Goal: Task Accomplishment & Management: Manage account settings

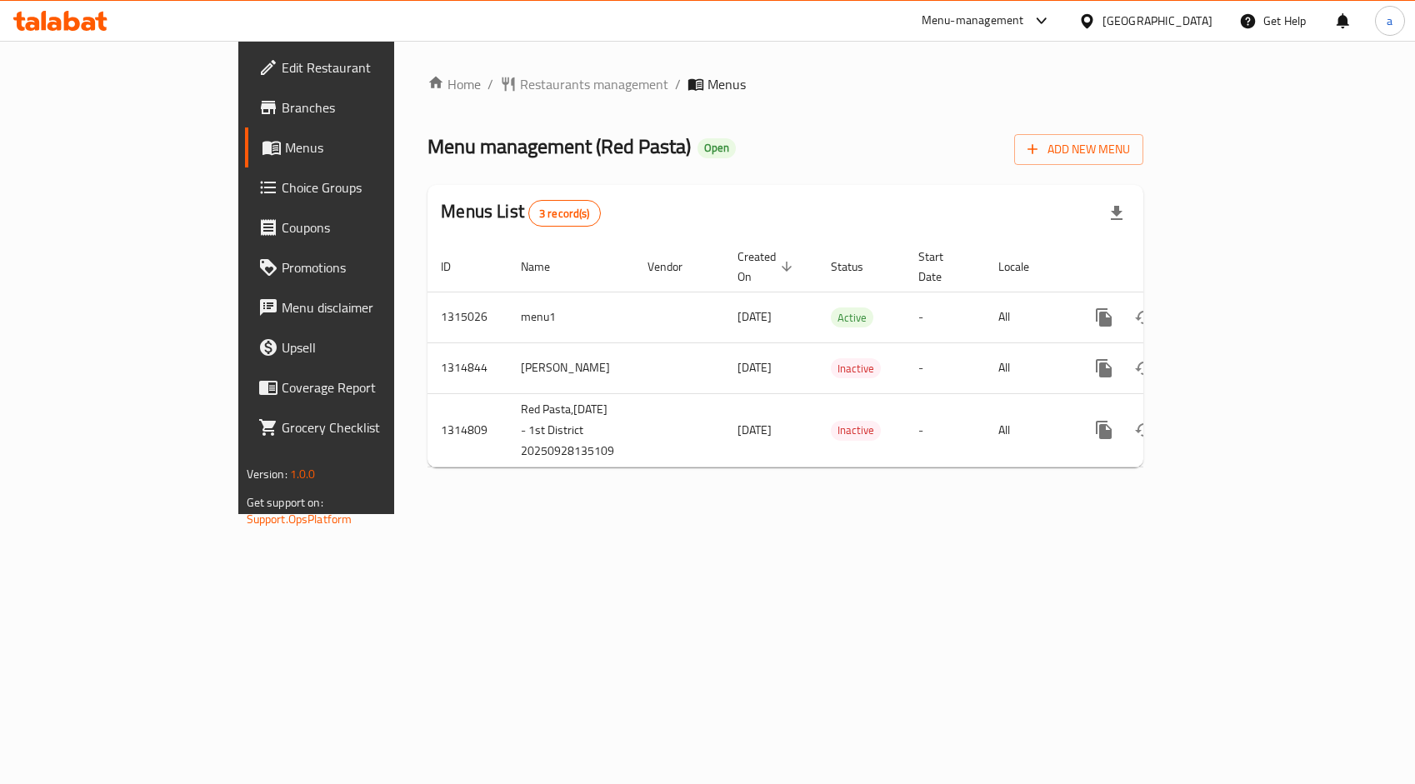
click at [282, 188] on span "Choice Groups" at bounding box center [372, 187] width 180 height 20
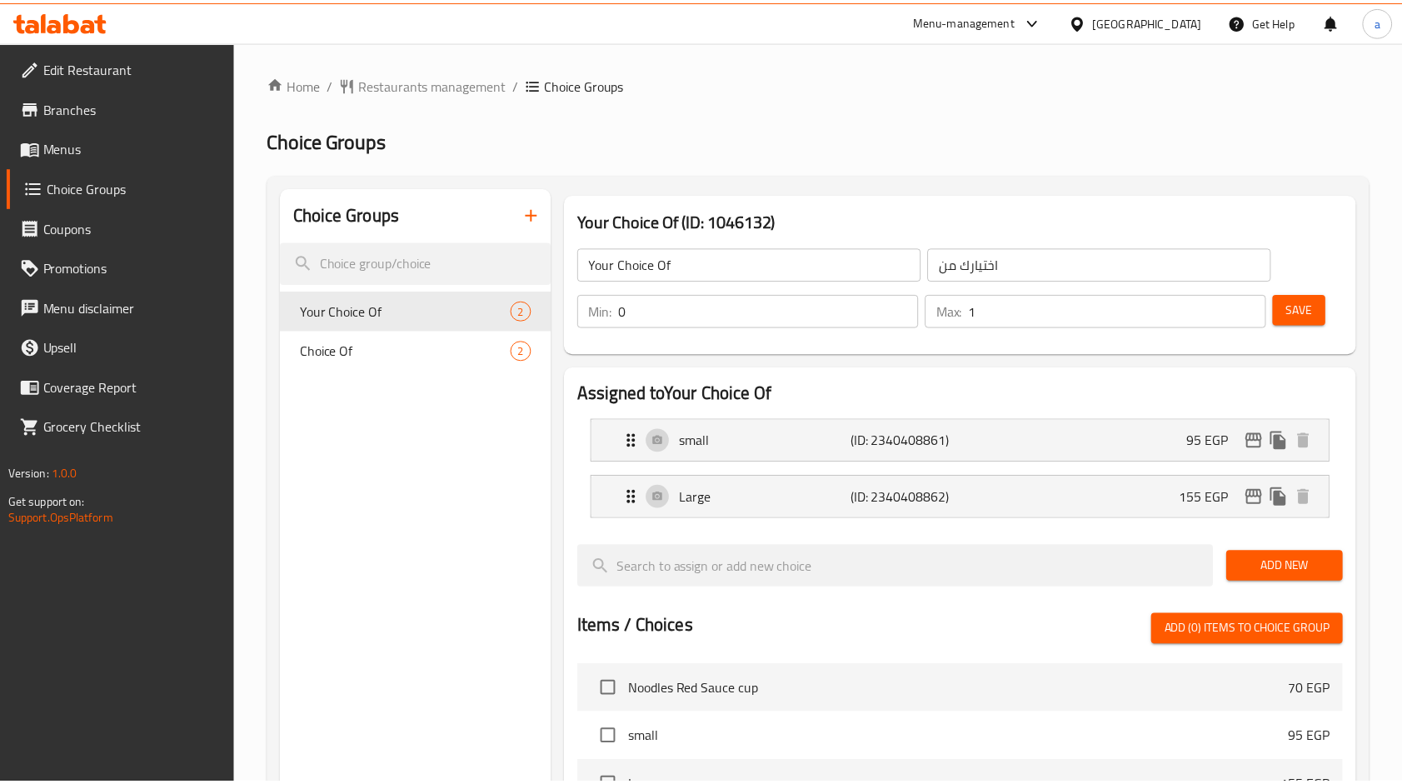
scroll to position [529, 0]
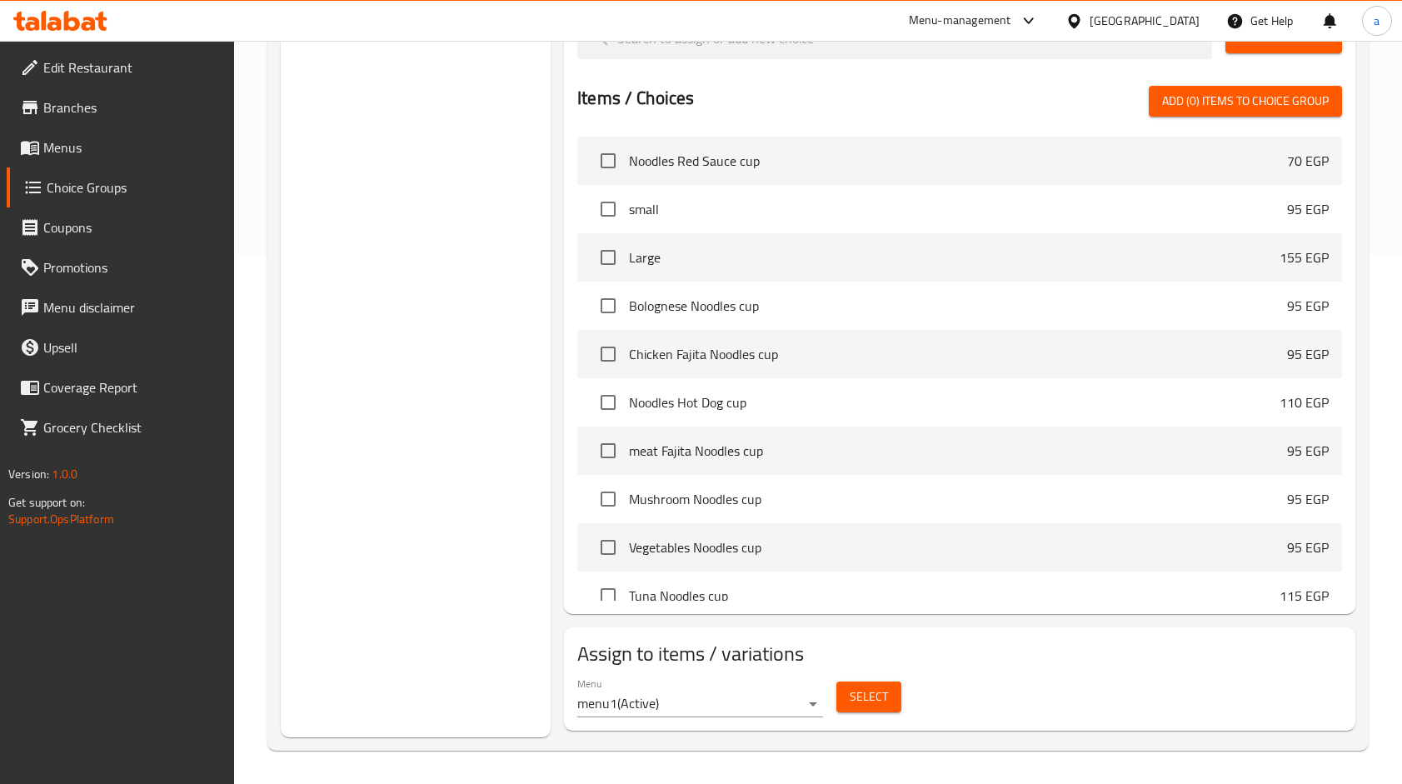
click at [64, 106] on span "Branches" at bounding box center [131, 107] width 177 height 20
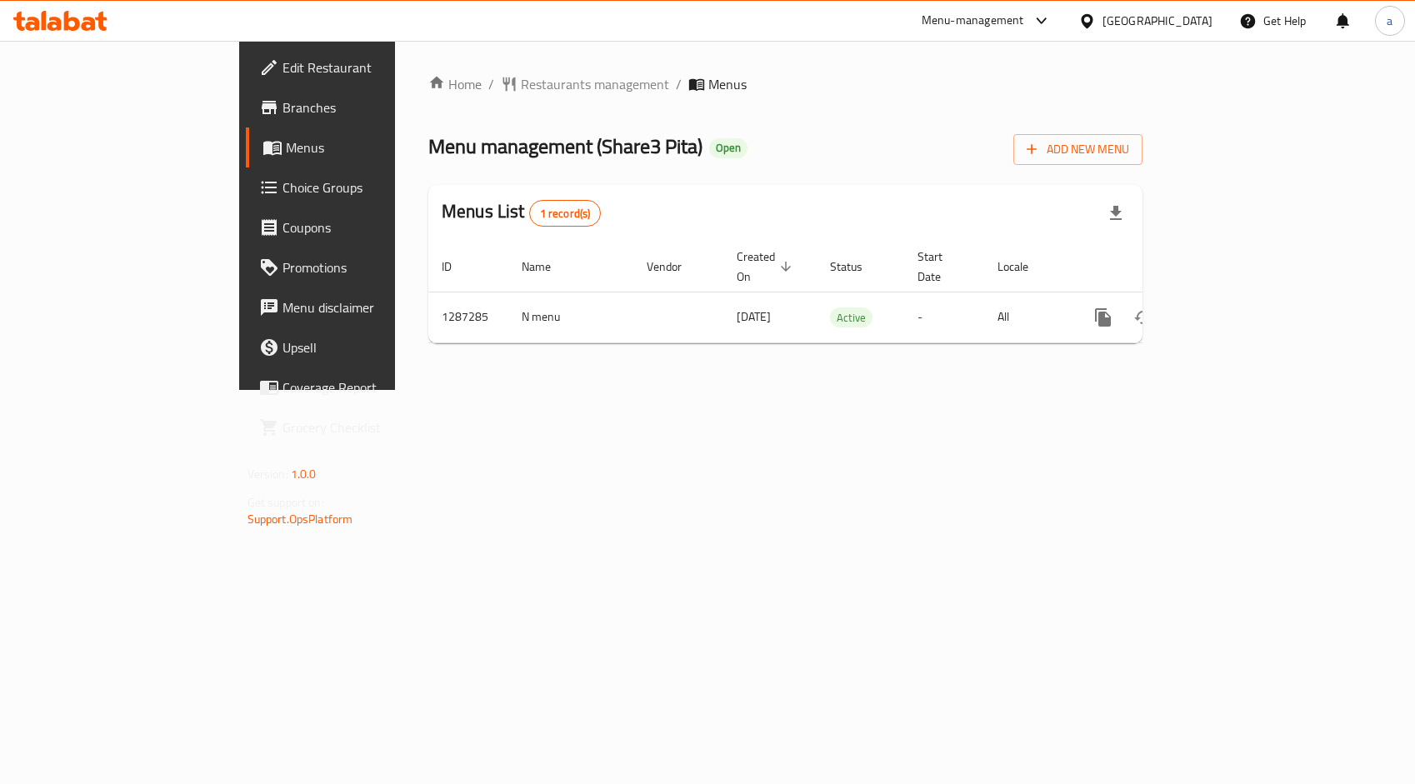
click at [246, 200] on link "Choice Groups" at bounding box center [361, 187] width 230 height 40
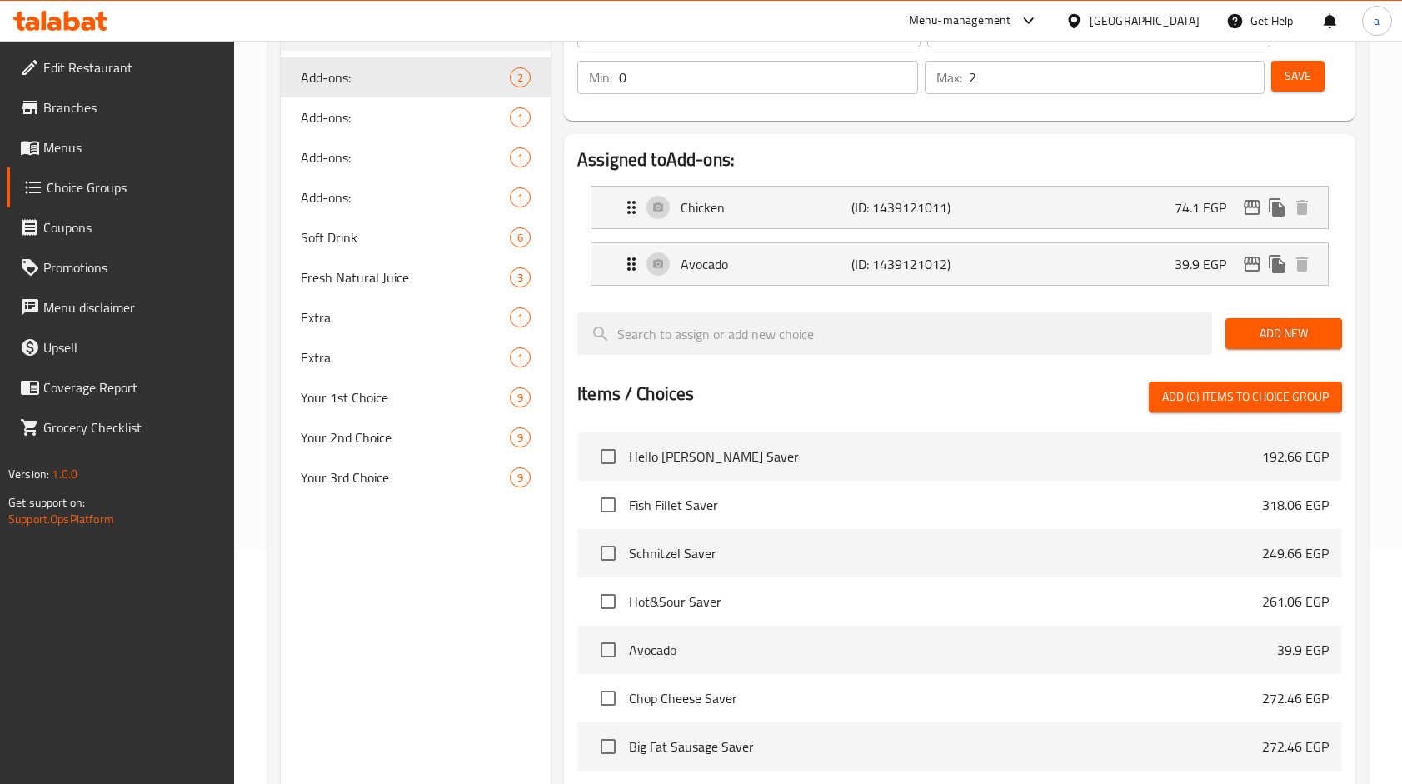
scroll to position [333, 0]
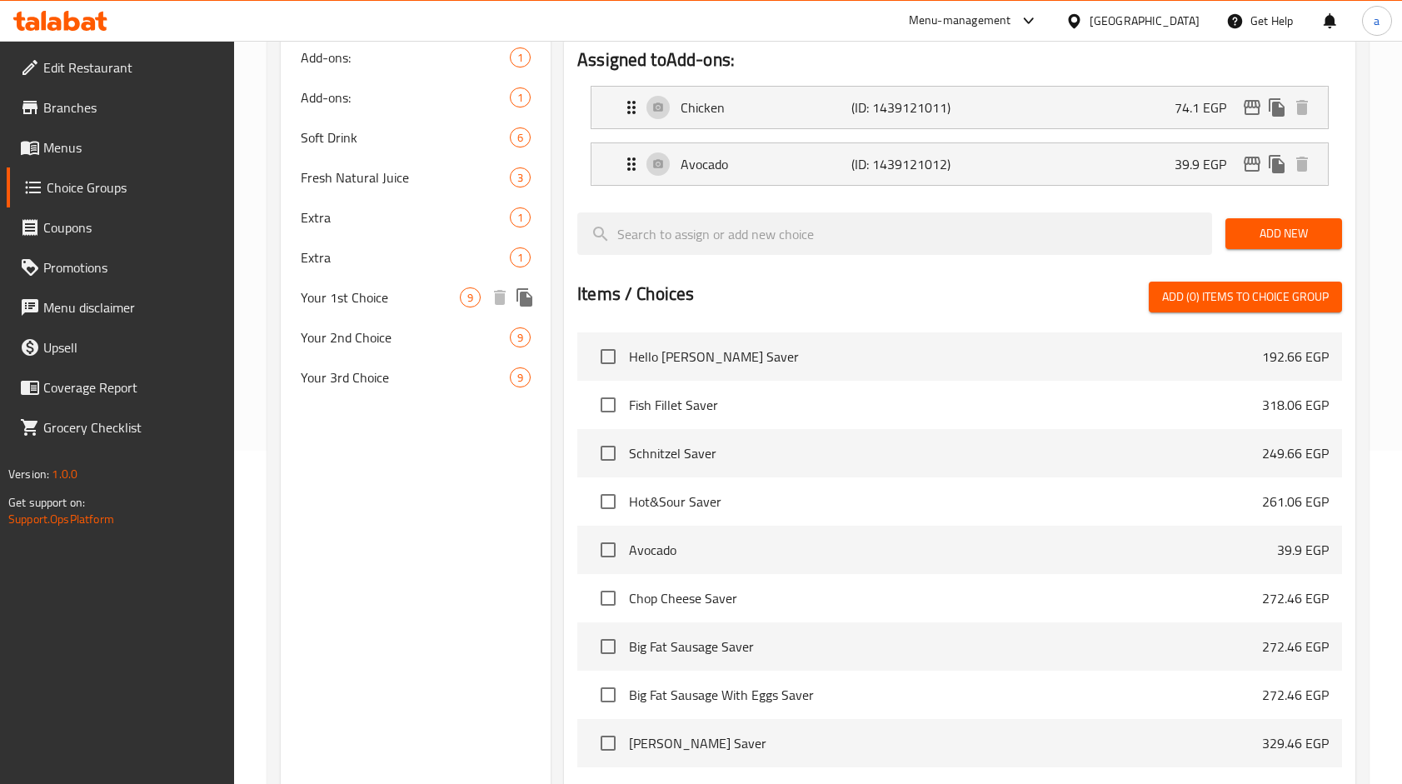
click at [382, 298] on span "Your 1st Choice" at bounding box center [380, 297] width 159 height 20
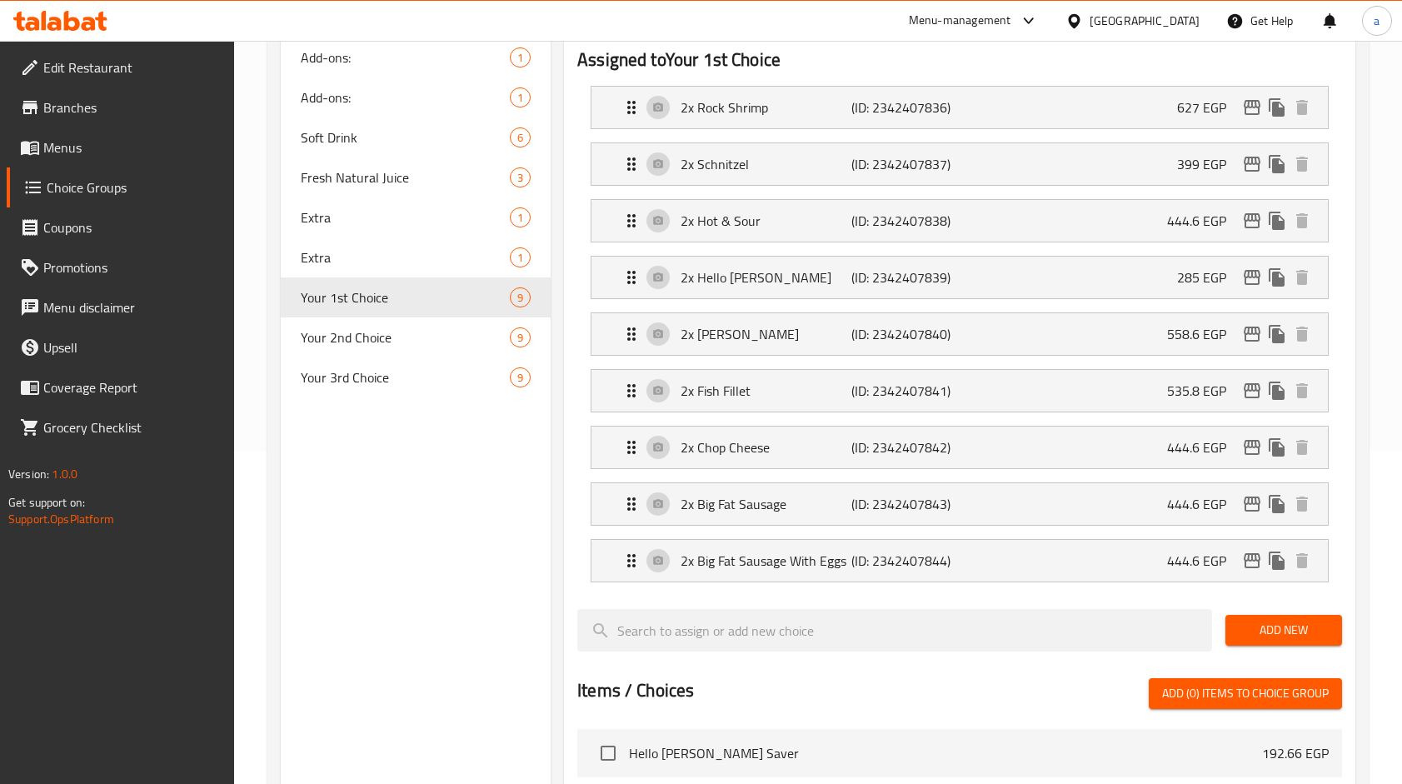
type input "Your 1st Choice"
type input "اختيارك الأول"
type input "1"
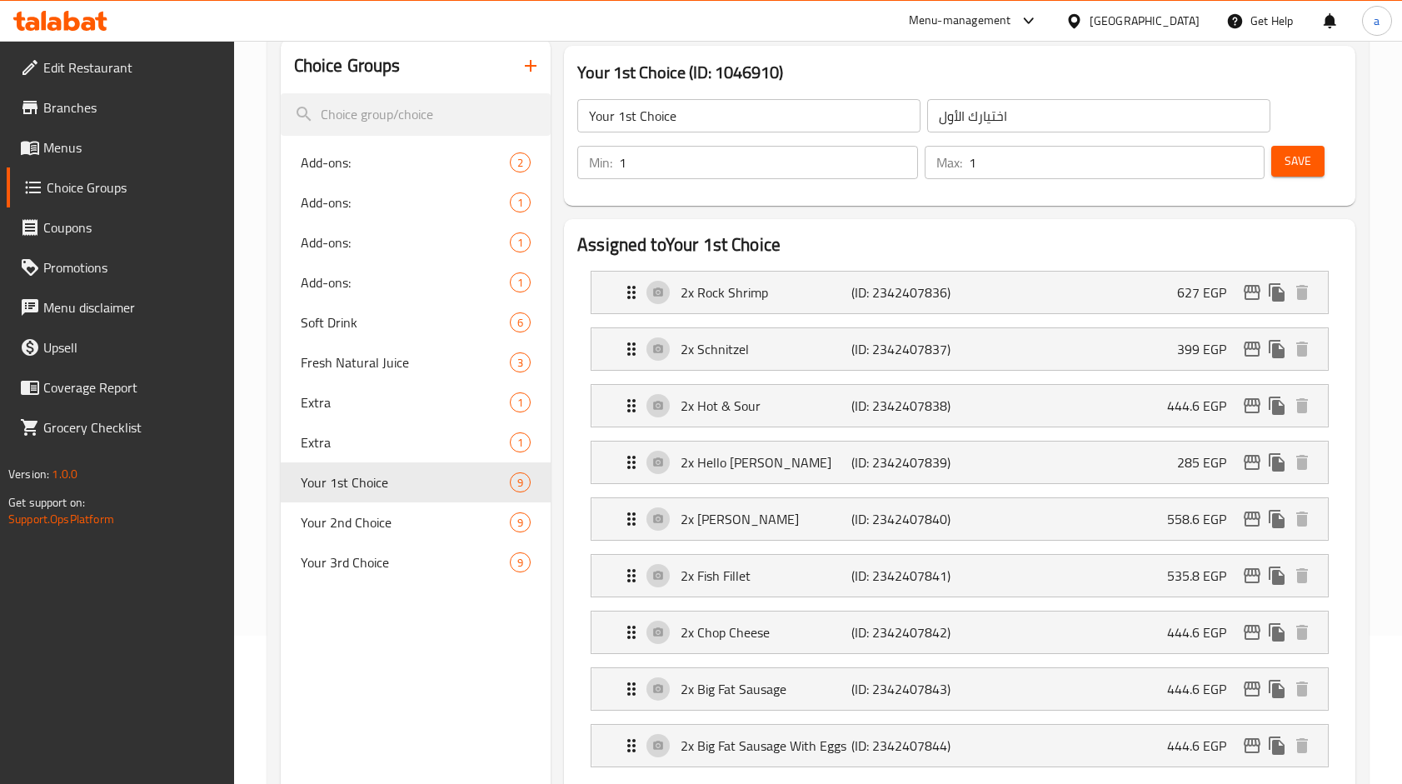
scroll to position [167, 0]
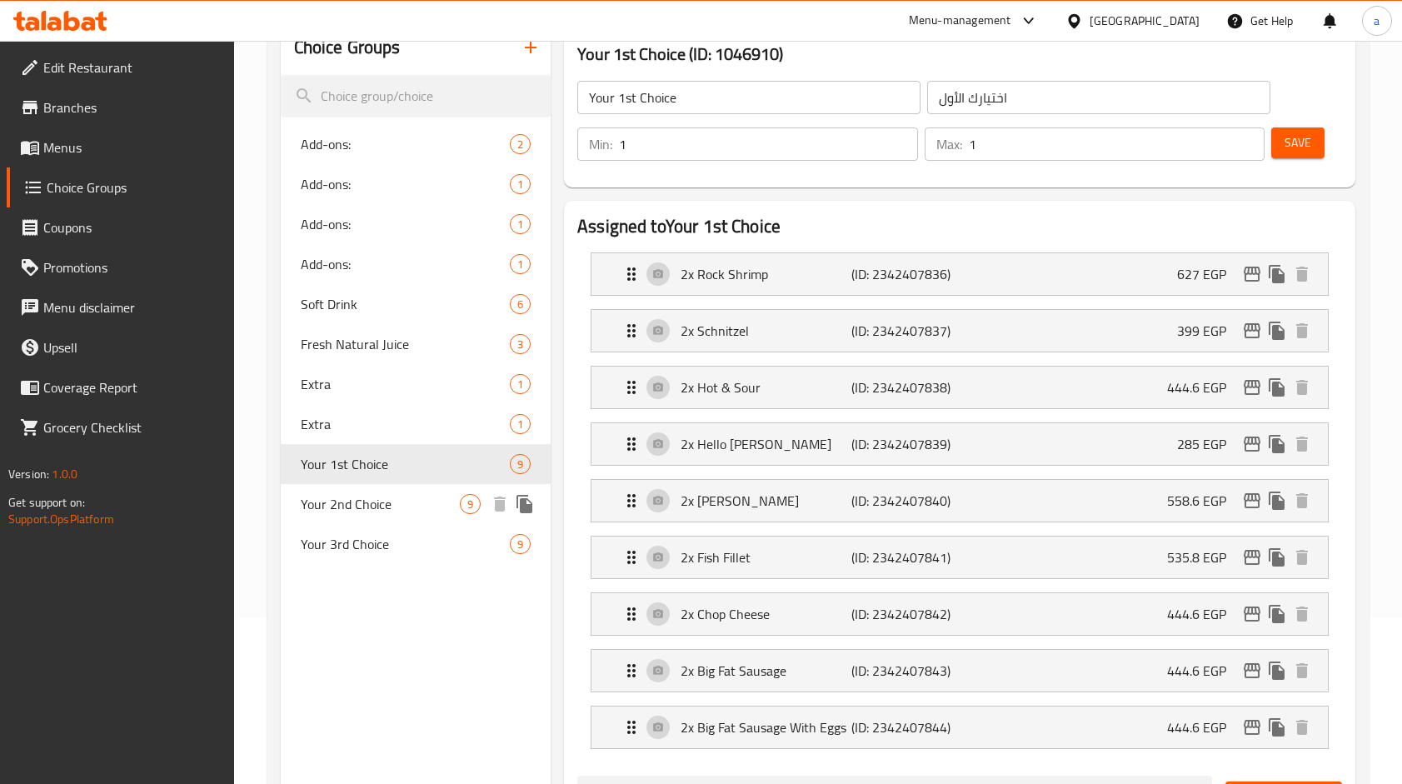
click at [365, 513] on span "Your 2nd Choice" at bounding box center [380, 504] width 159 height 20
type input "Your 2nd Choice"
type input "اختيارك الثاني"
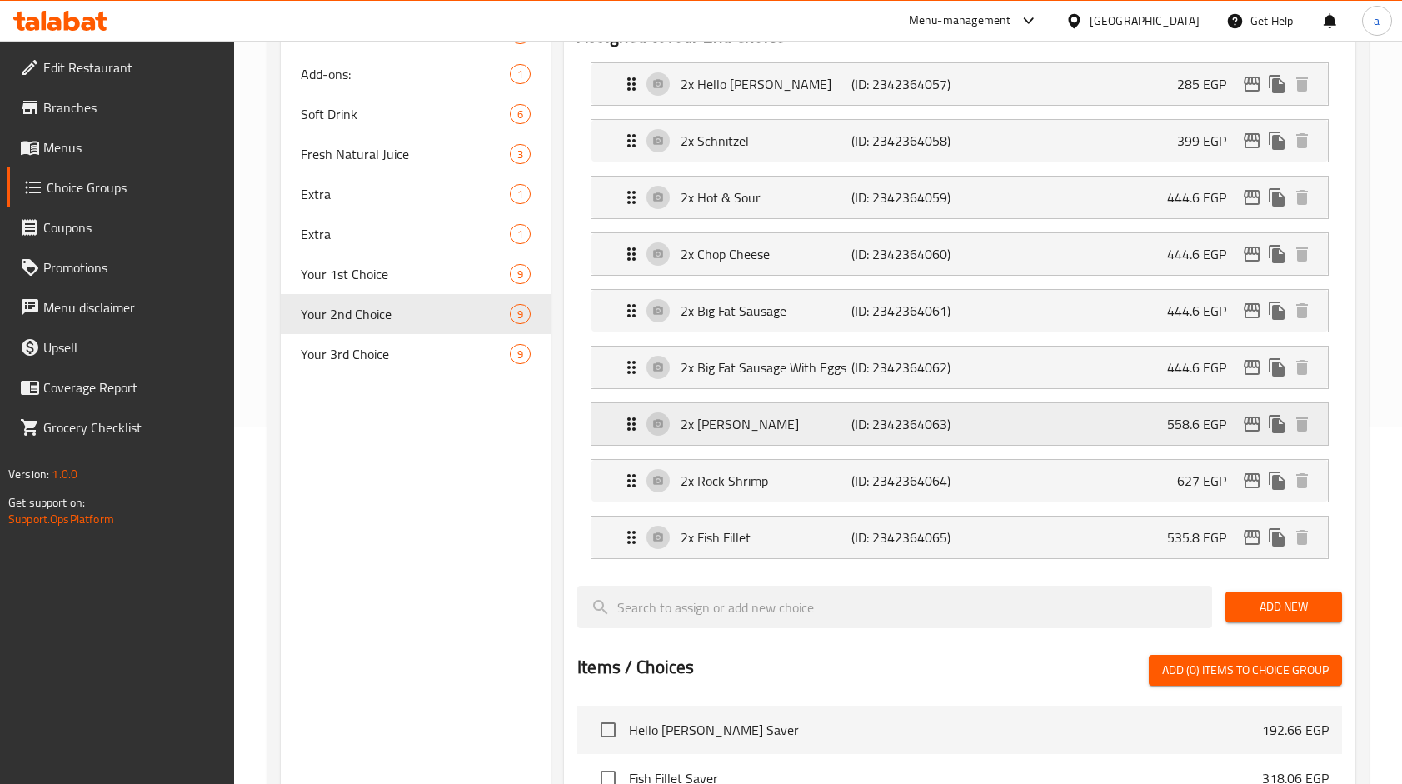
scroll to position [176, 0]
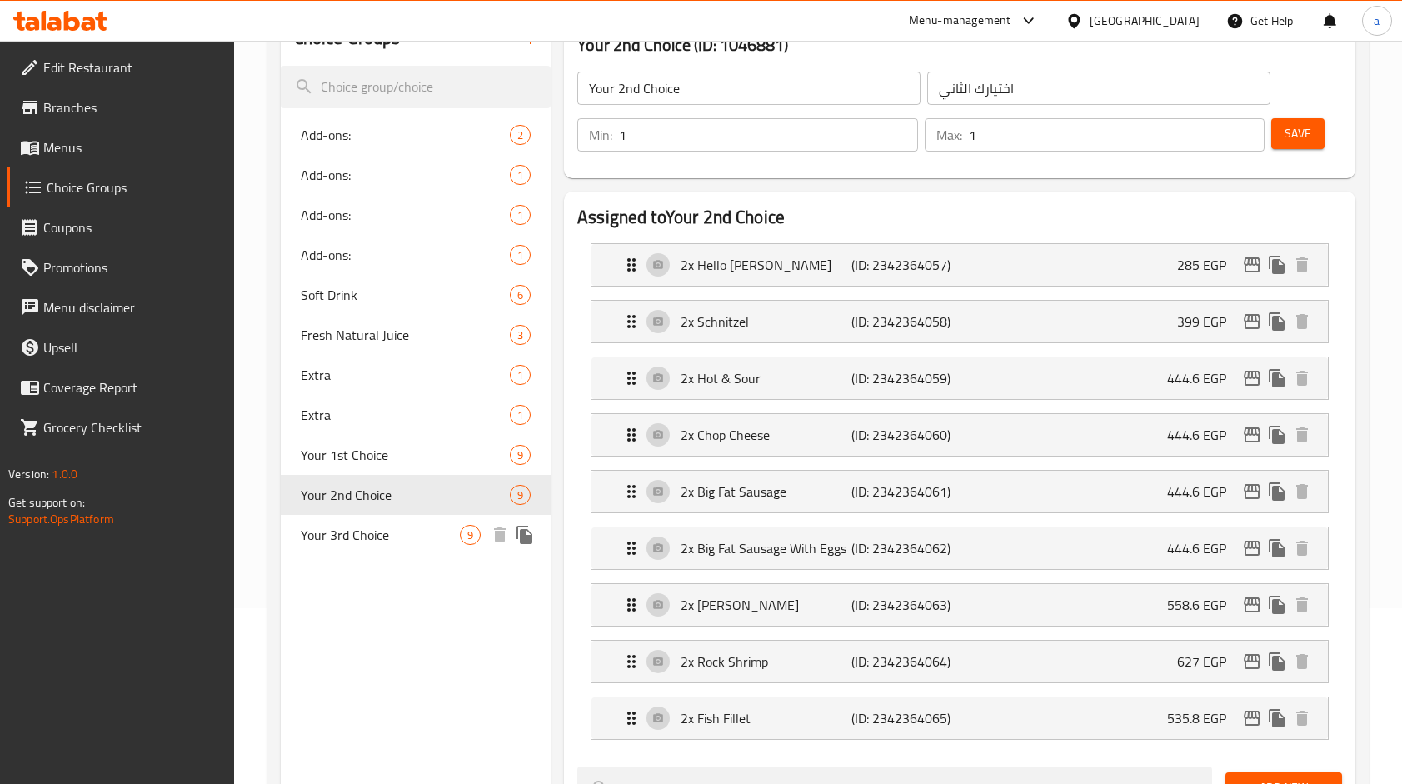
click at [421, 538] on span "Your 3rd Choice" at bounding box center [380, 535] width 159 height 20
type input "Your 3rd Choice"
type input "اختيارك الثالث"
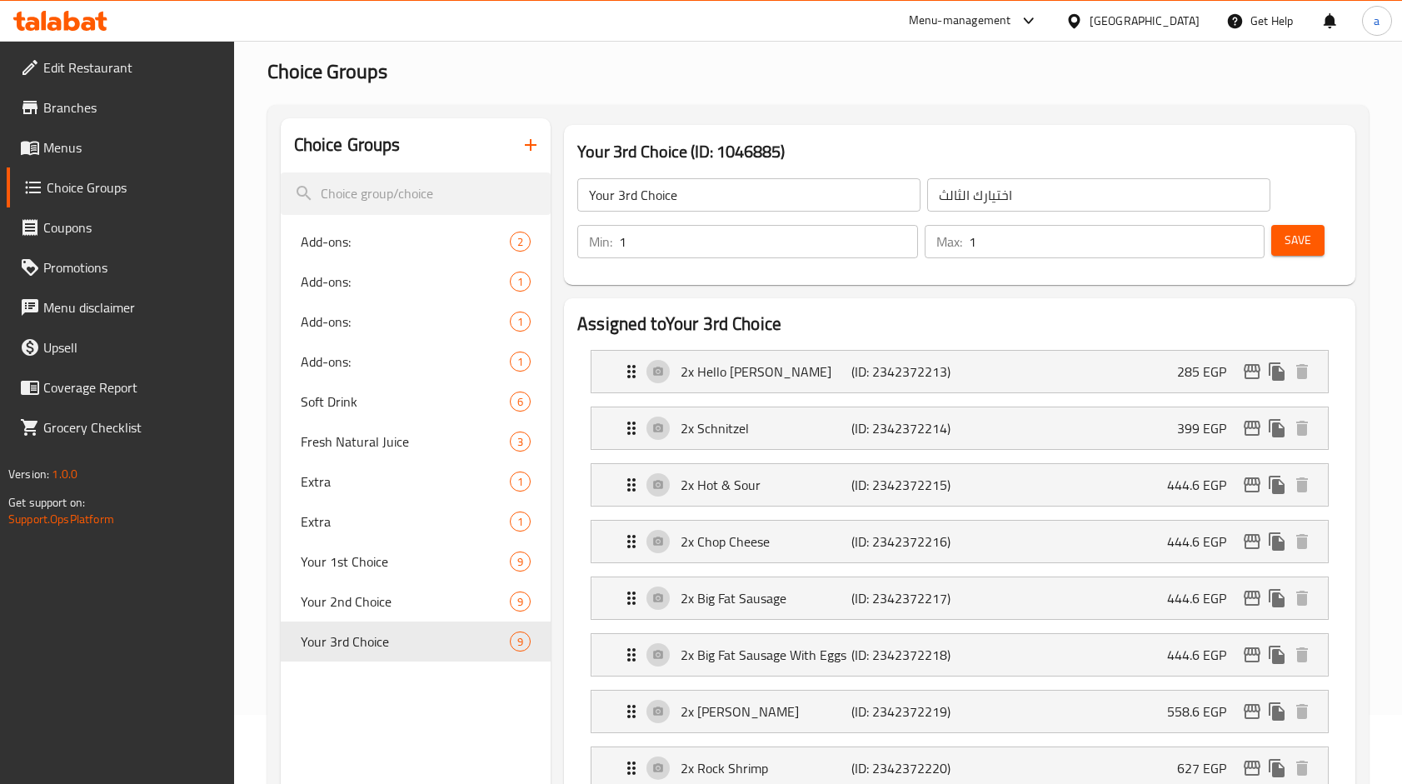
scroll to position [9, 0]
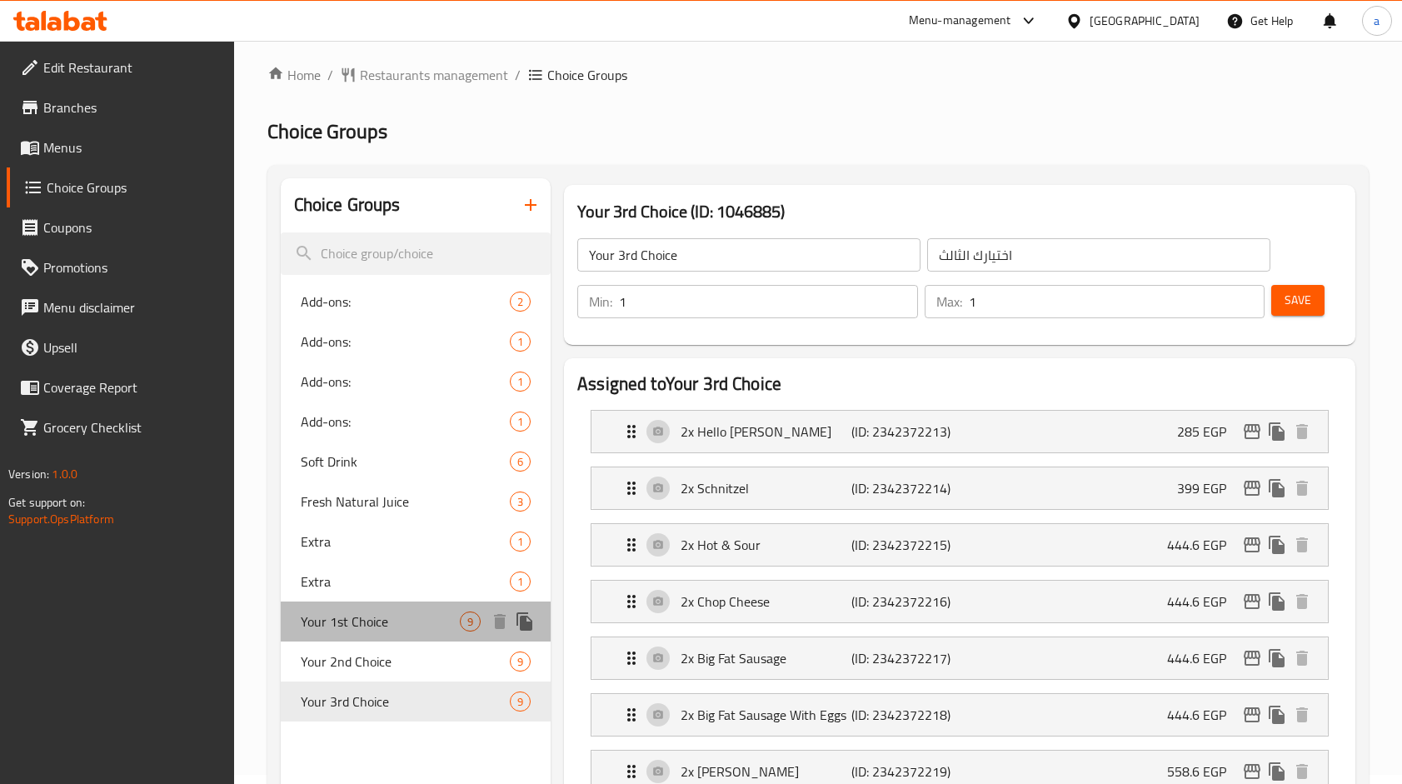
click at [358, 612] on span "Your 1st Choice" at bounding box center [380, 622] width 159 height 20
type input "Your 1st Choice"
type input "اختيارك الأول"
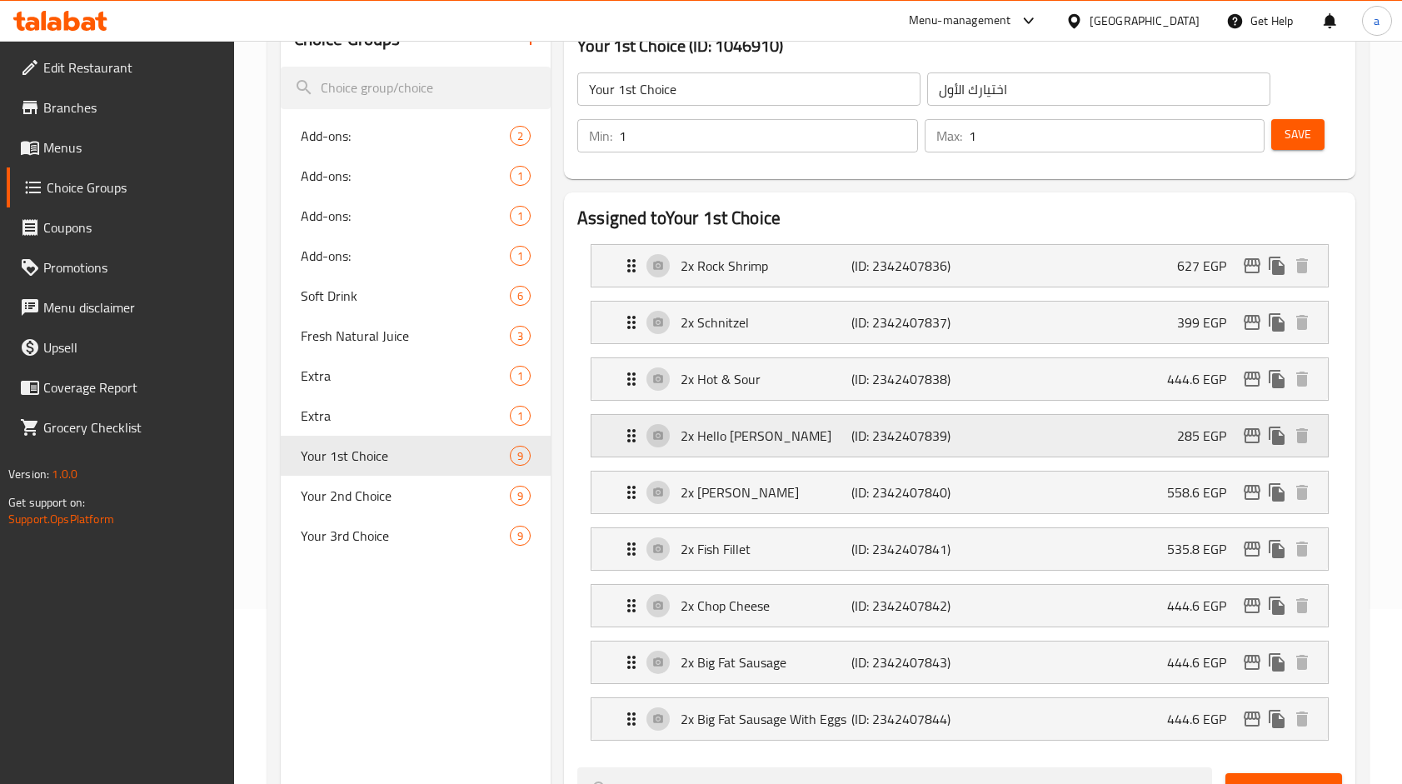
scroll to position [176, 0]
click at [424, 496] on span "Your 2nd Choice" at bounding box center [380, 495] width 159 height 20
type input "Your 2nd Choice"
type input "اختيارك الثاني"
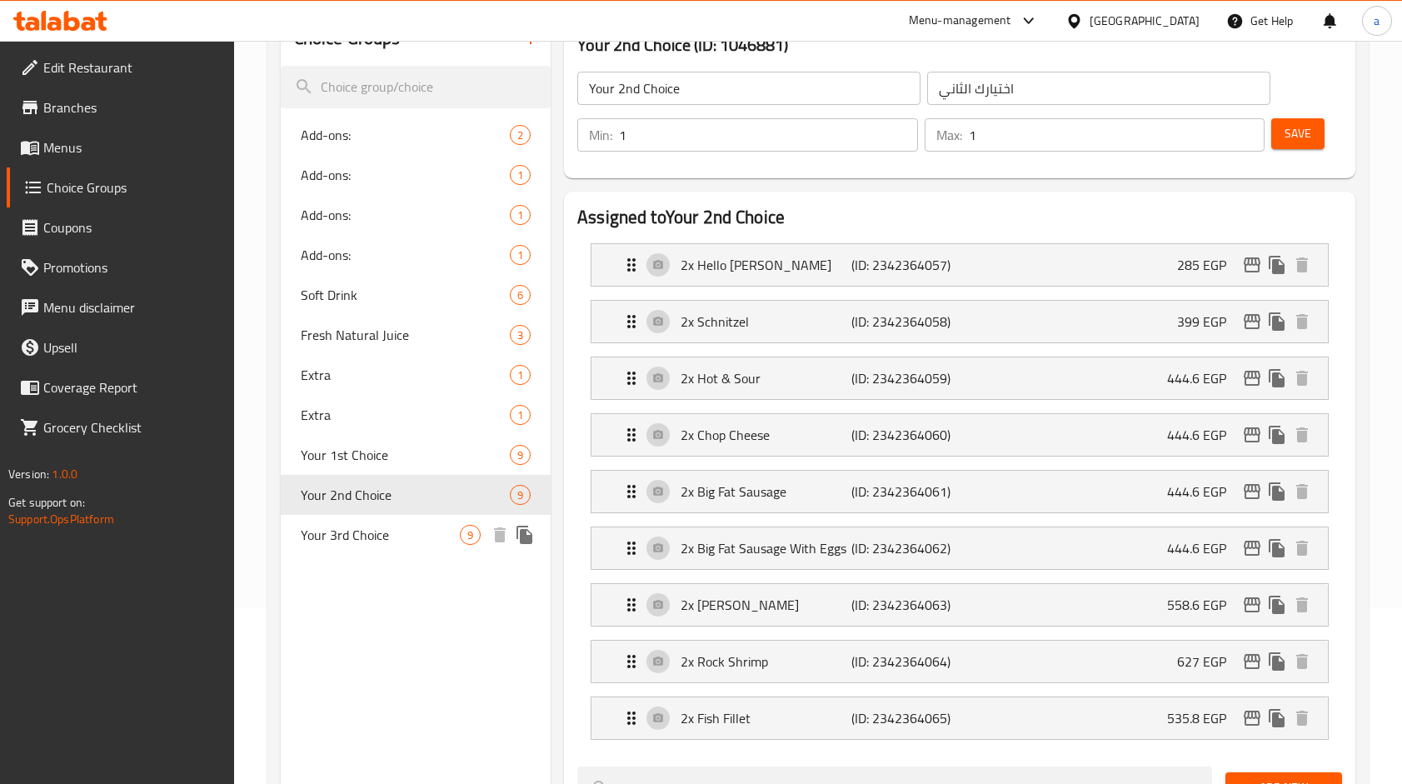
click at [412, 533] on span "Your 3rd Choice" at bounding box center [380, 535] width 159 height 20
type input "Your 3rd Choice"
type input "اختيارك الثالث"
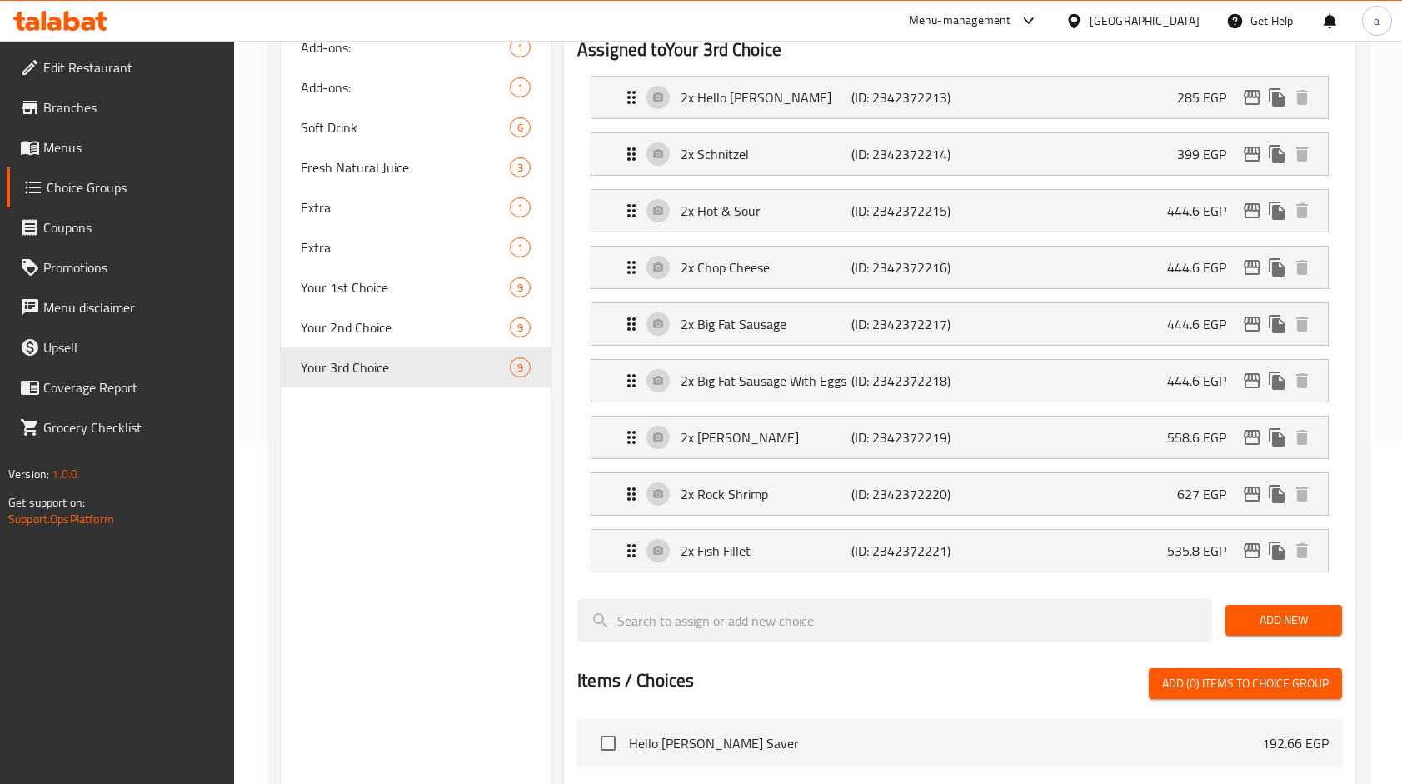
scroll to position [417, 0]
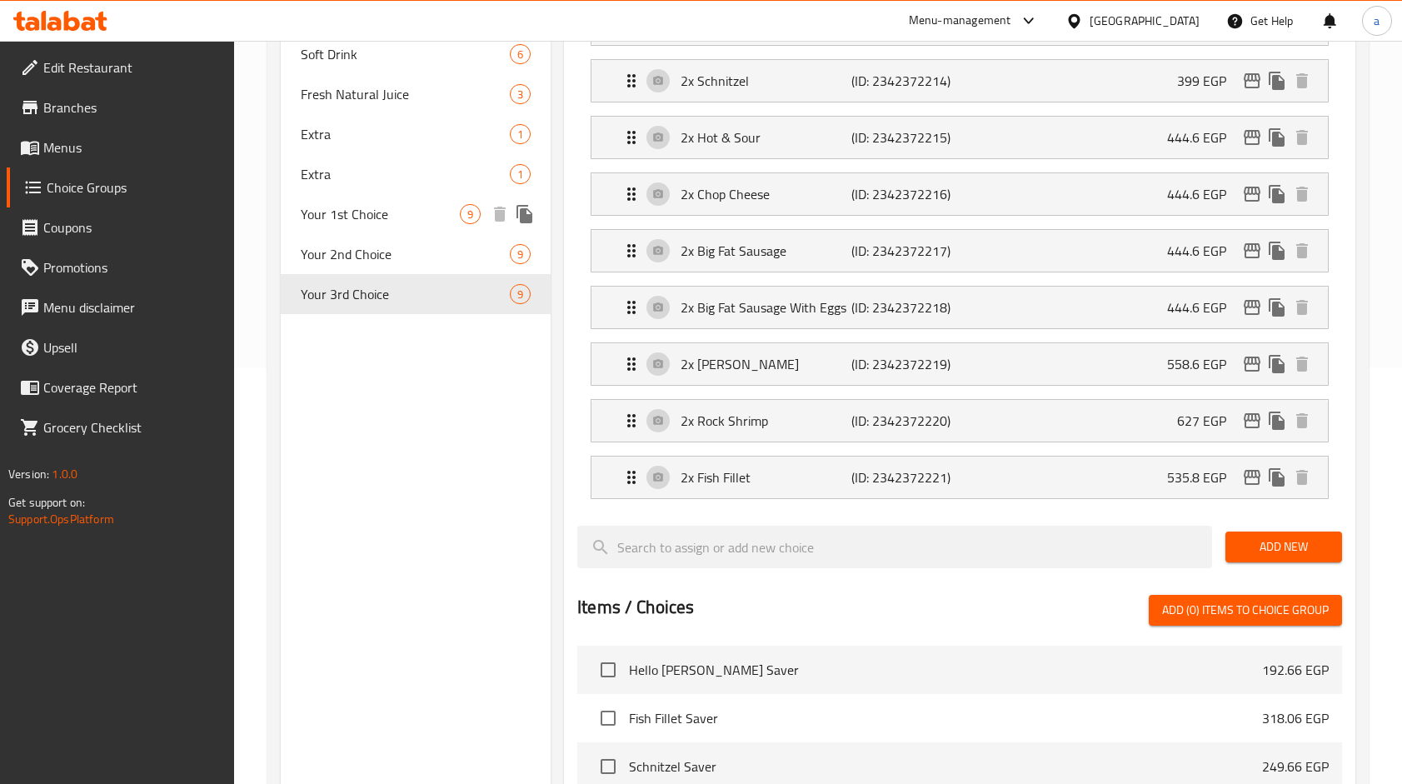
click at [356, 207] on span "Your 1st Choice" at bounding box center [380, 214] width 159 height 20
type input "Your 1st Choice"
type input "اختيارك الأول"
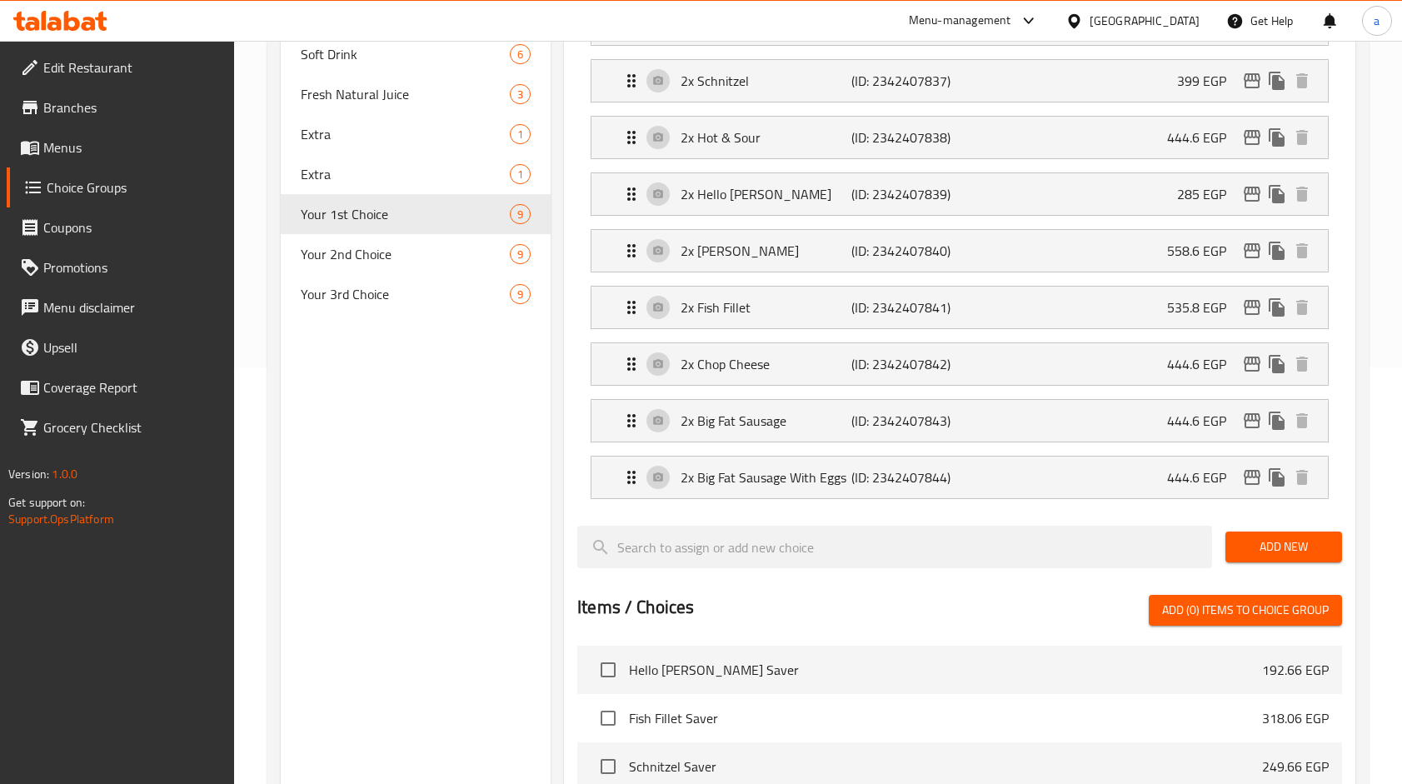
scroll to position [83, 0]
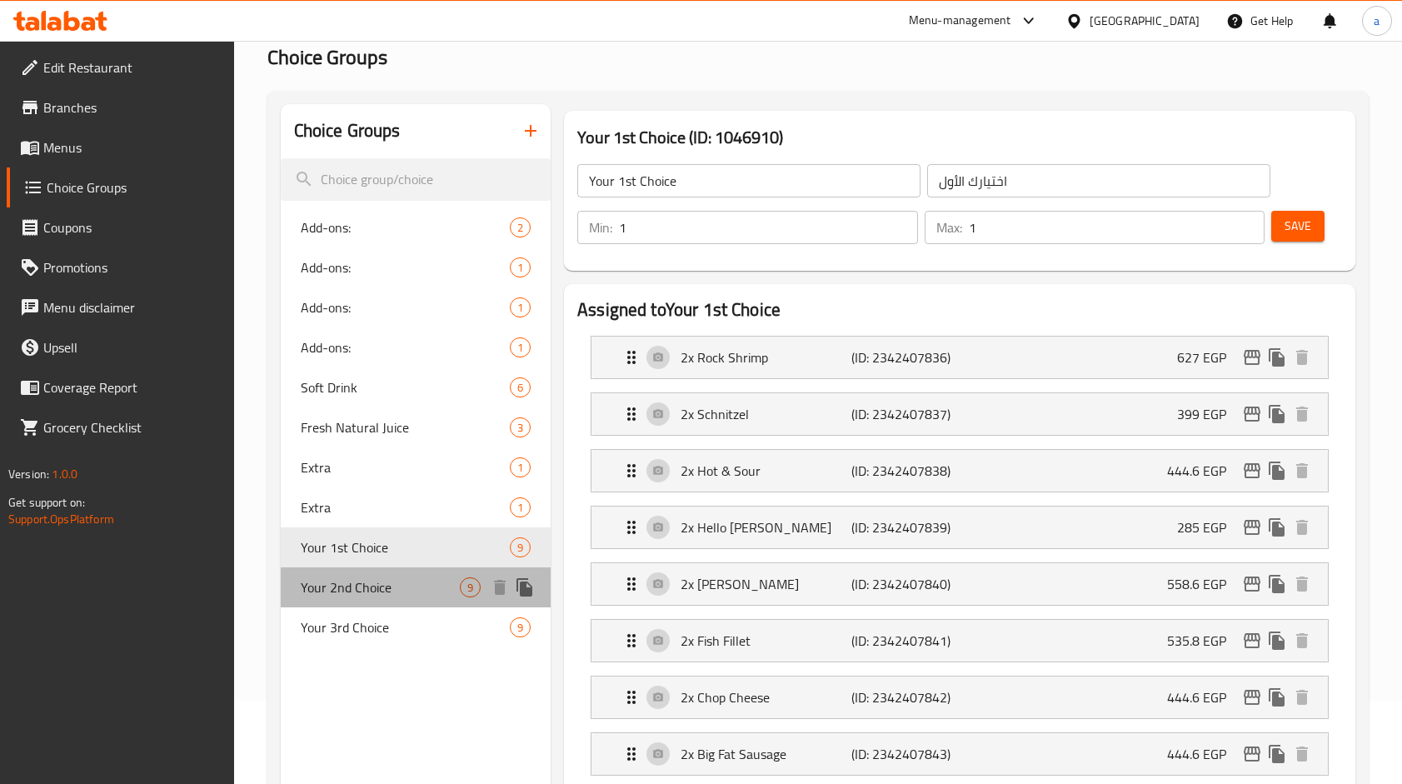
click at [394, 572] on div "Your 2nd Choice 9" at bounding box center [416, 587] width 271 height 40
type input "Your 2nd Choice"
type input "اختيارك الثاني"
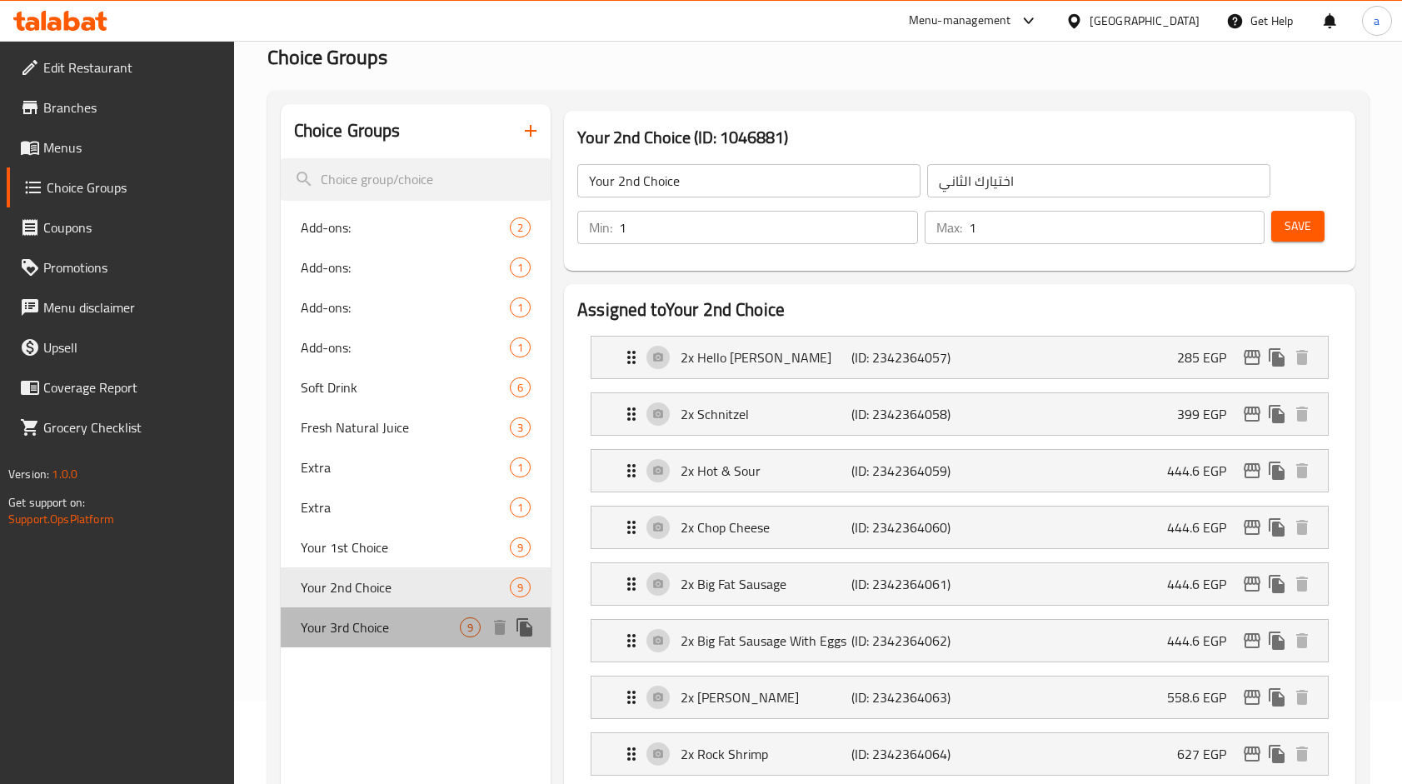
click at [372, 614] on div "Your 3rd Choice 9" at bounding box center [416, 627] width 271 height 40
type input "Your 3rd Choice"
type input "اختيارك الثالث"
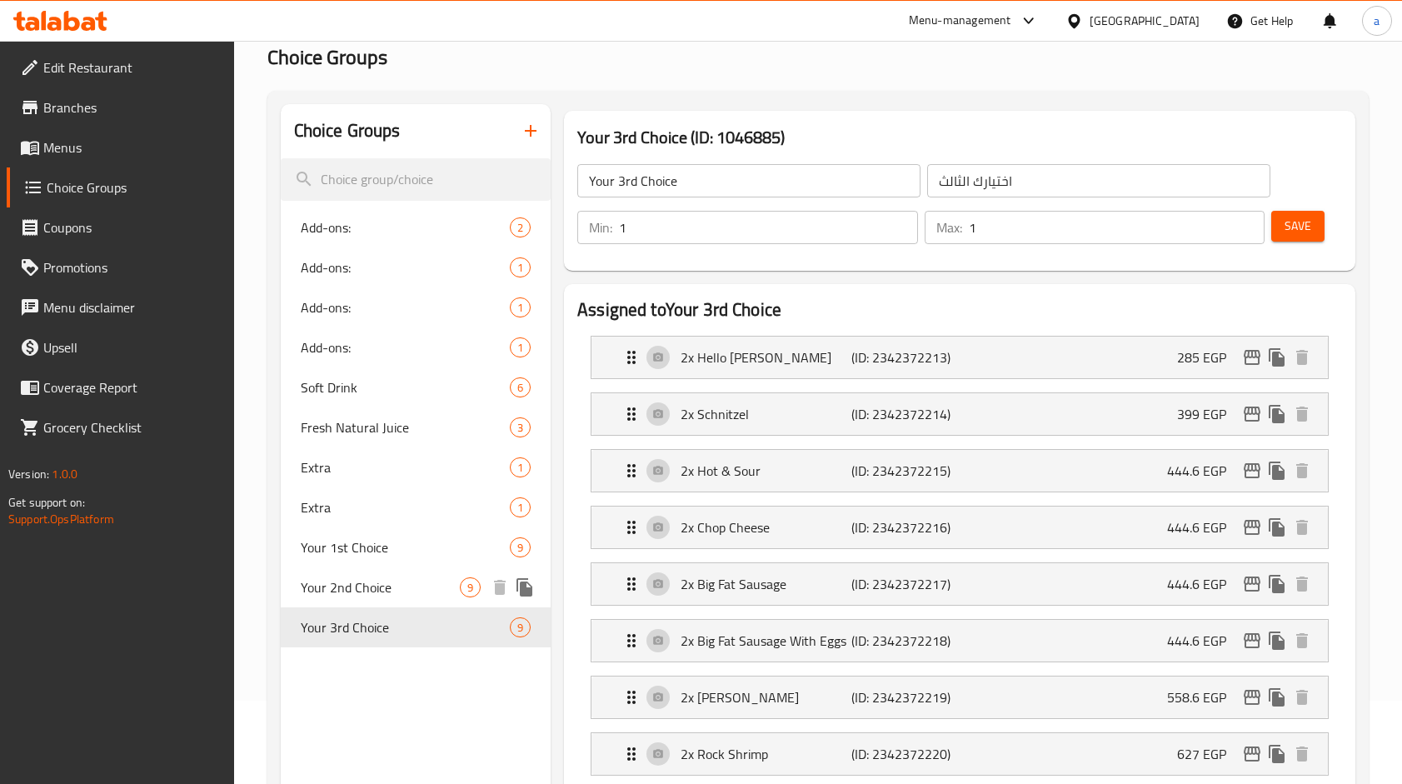
click at [340, 584] on span "Your 2nd Choice" at bounding box center [380, 587] width 159 height 20
type input "Your 2nd Choice"
type input "اختيارك الثاني"
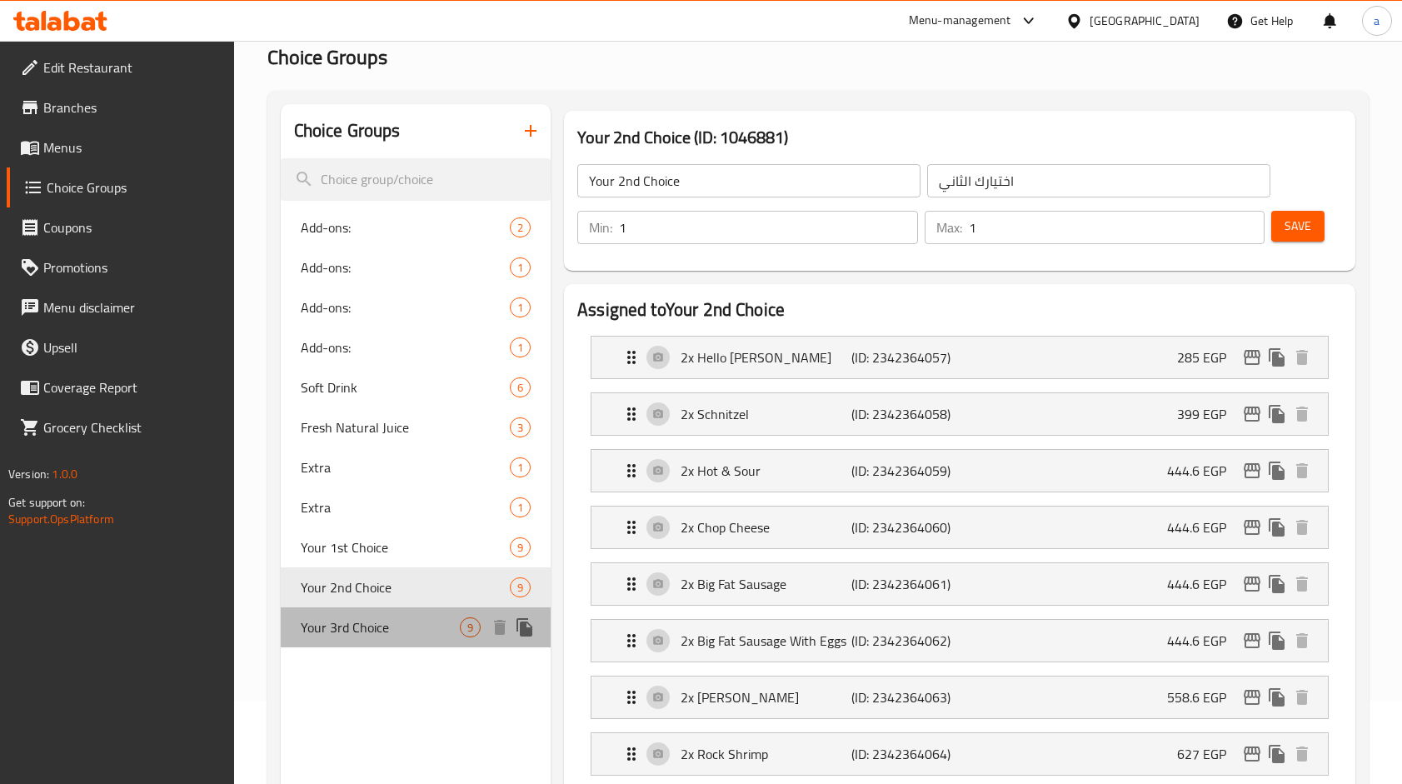
click at [342, 629] on span "Your 3rd Choice" at bounding box center [380, 627] width 159 height 20
type input "Your 3rd Choice"
type input "اختيارك الثالث"
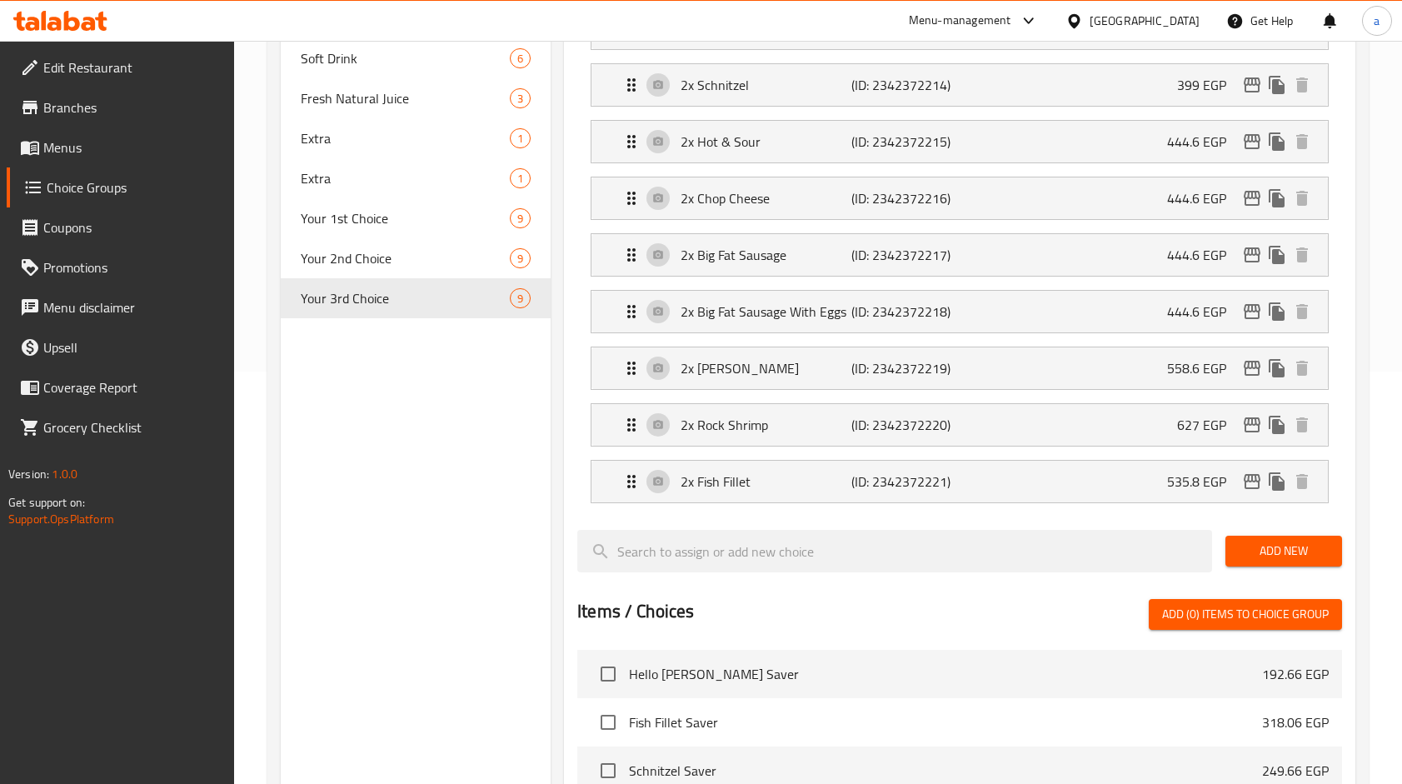
scroll to position [417, 0]
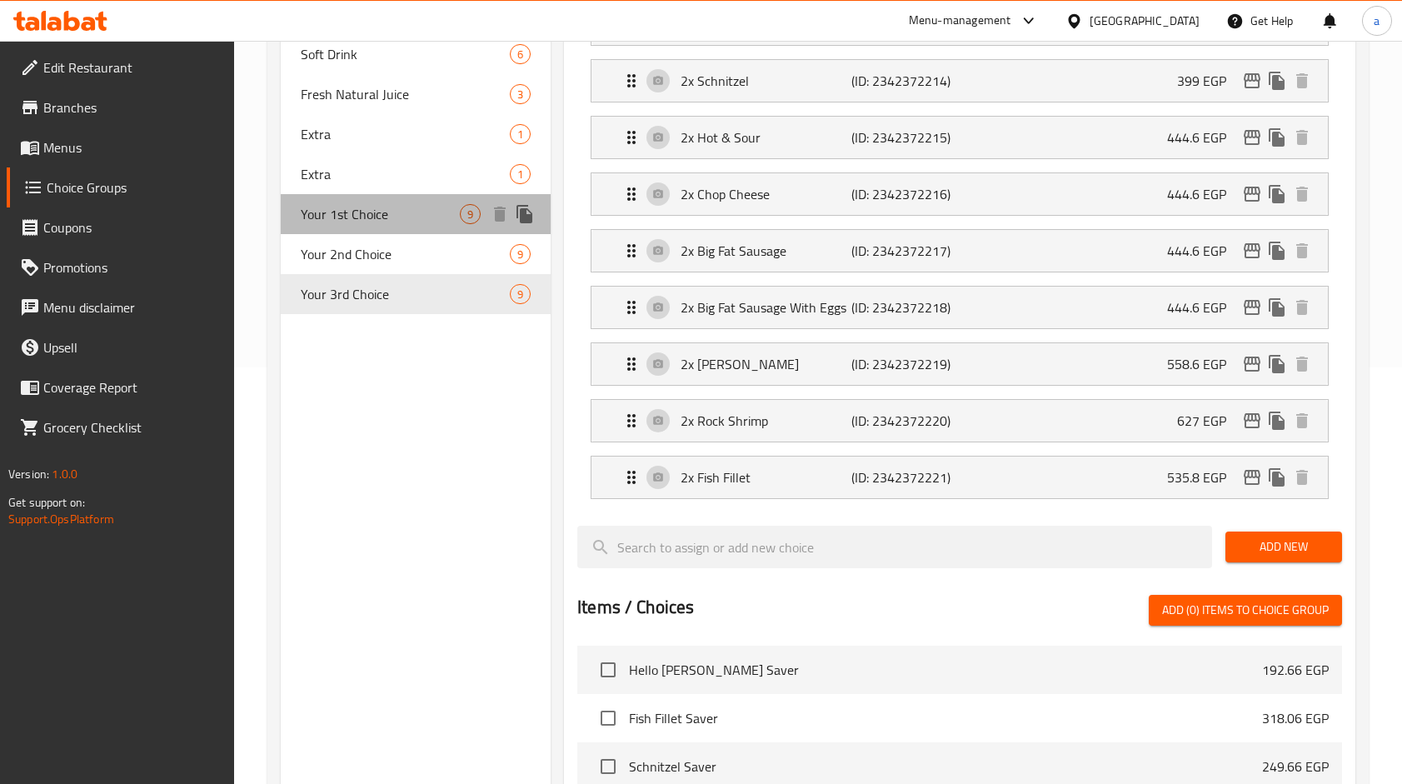
click at [312, 212] on span "Your 1st Choice" at bounding box center [380, 214] width 159 height 20
type input "Your 1st Choice"
type input "اختيارك الأول"
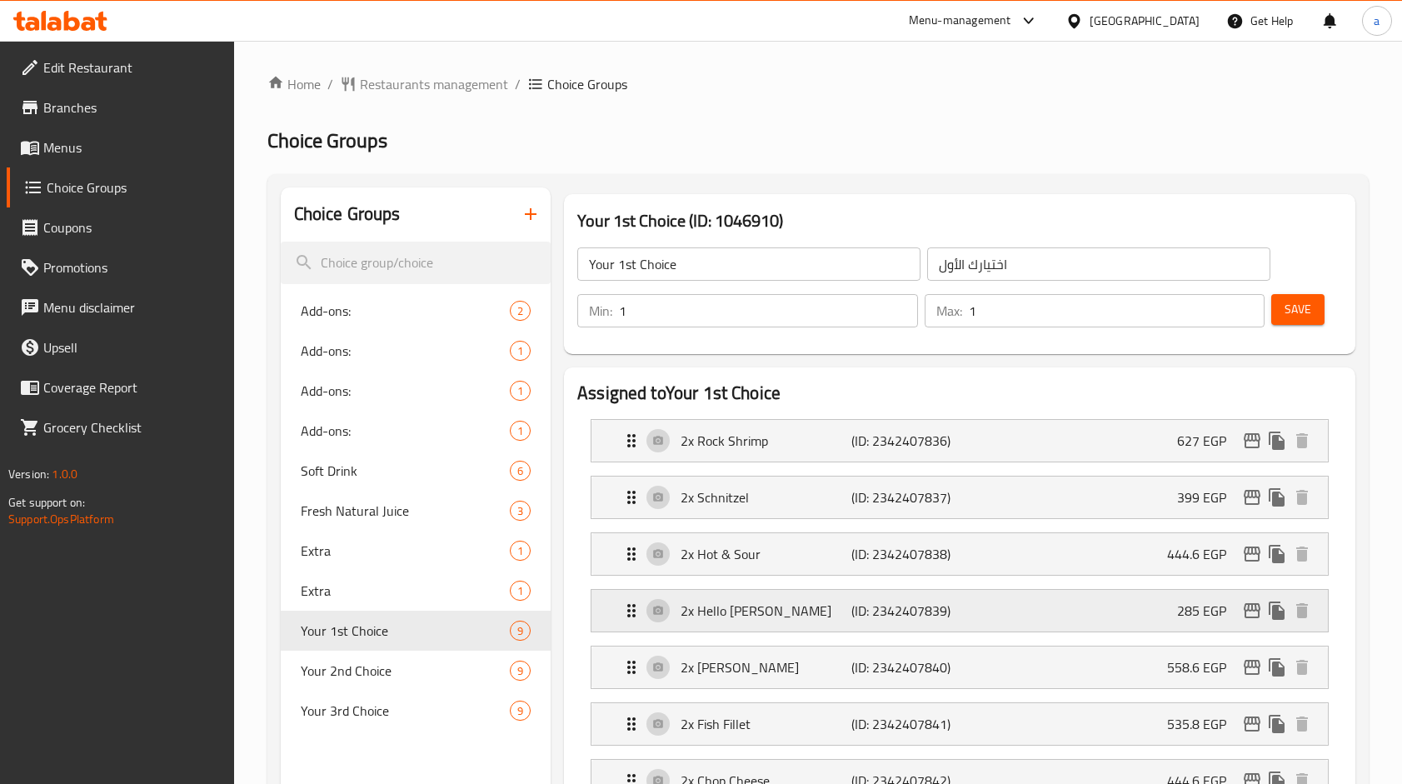
scroll to position [167, 0]
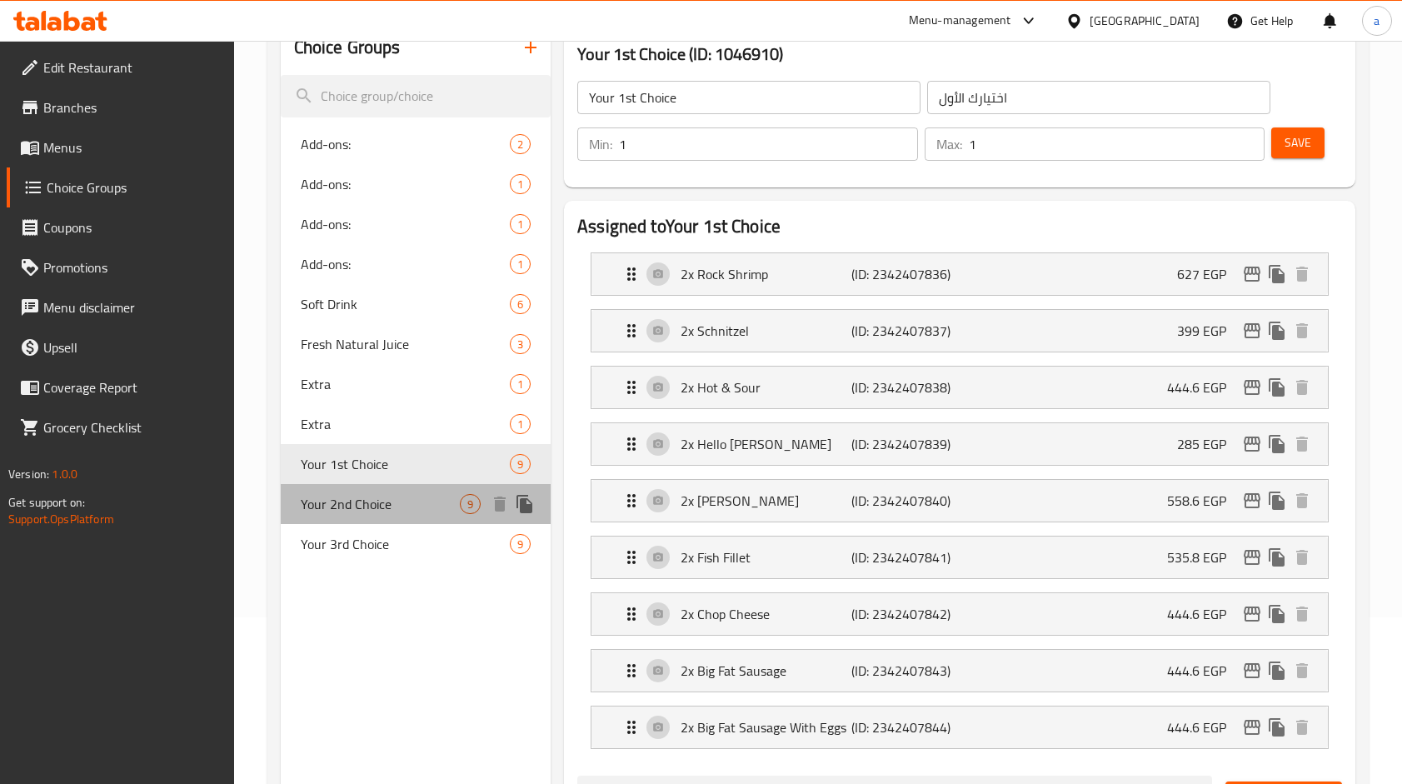
click at [381, 494] on span "Your 2nd Choice" at bounding box center [380, 504] width 159 height 20
type input "Your 2nd Choice"
type input "اختيارك الثاني"
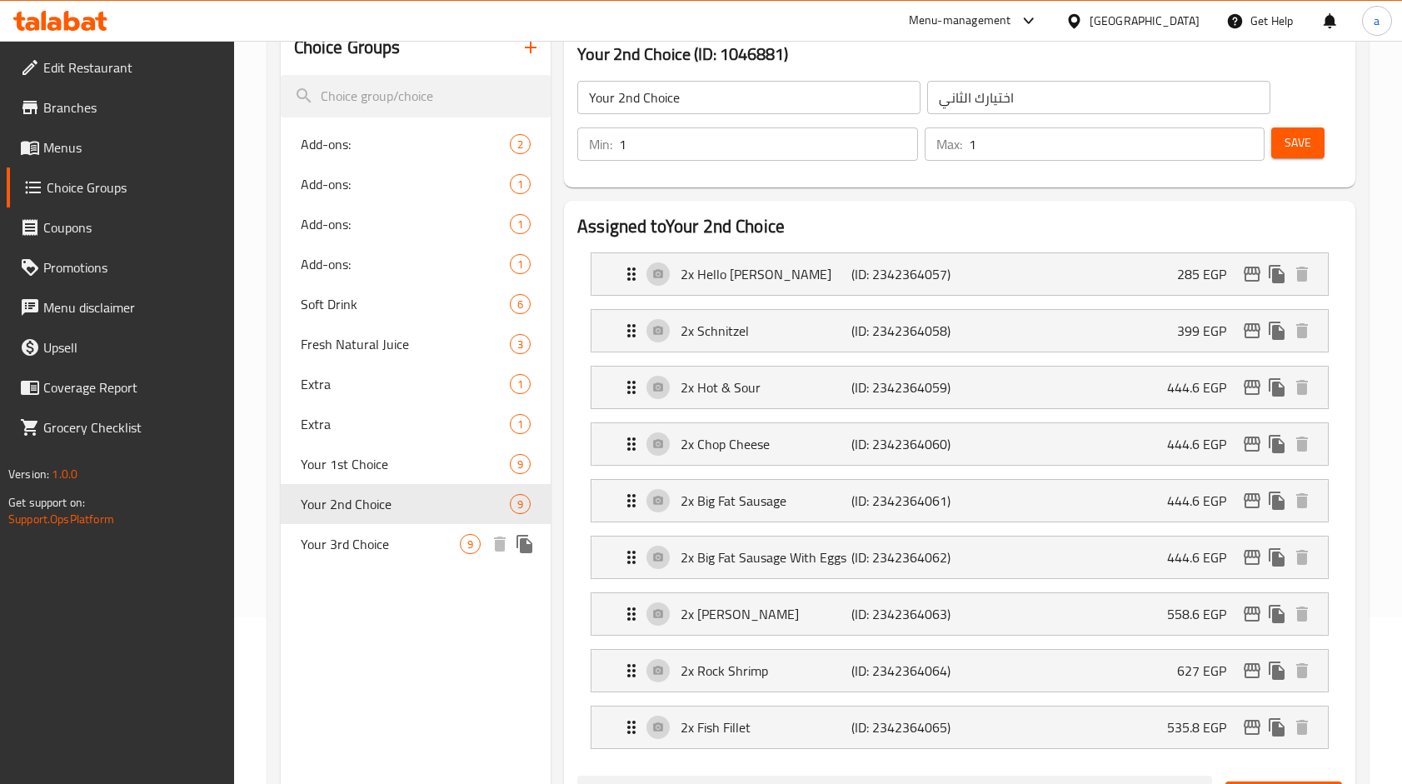
click at [362, 547] on span "Your 3rd Choice" at bounding box center [380, 544] width 159 height 20
type input "Your 3rd Choice"
type input "اختيارك الثالث"
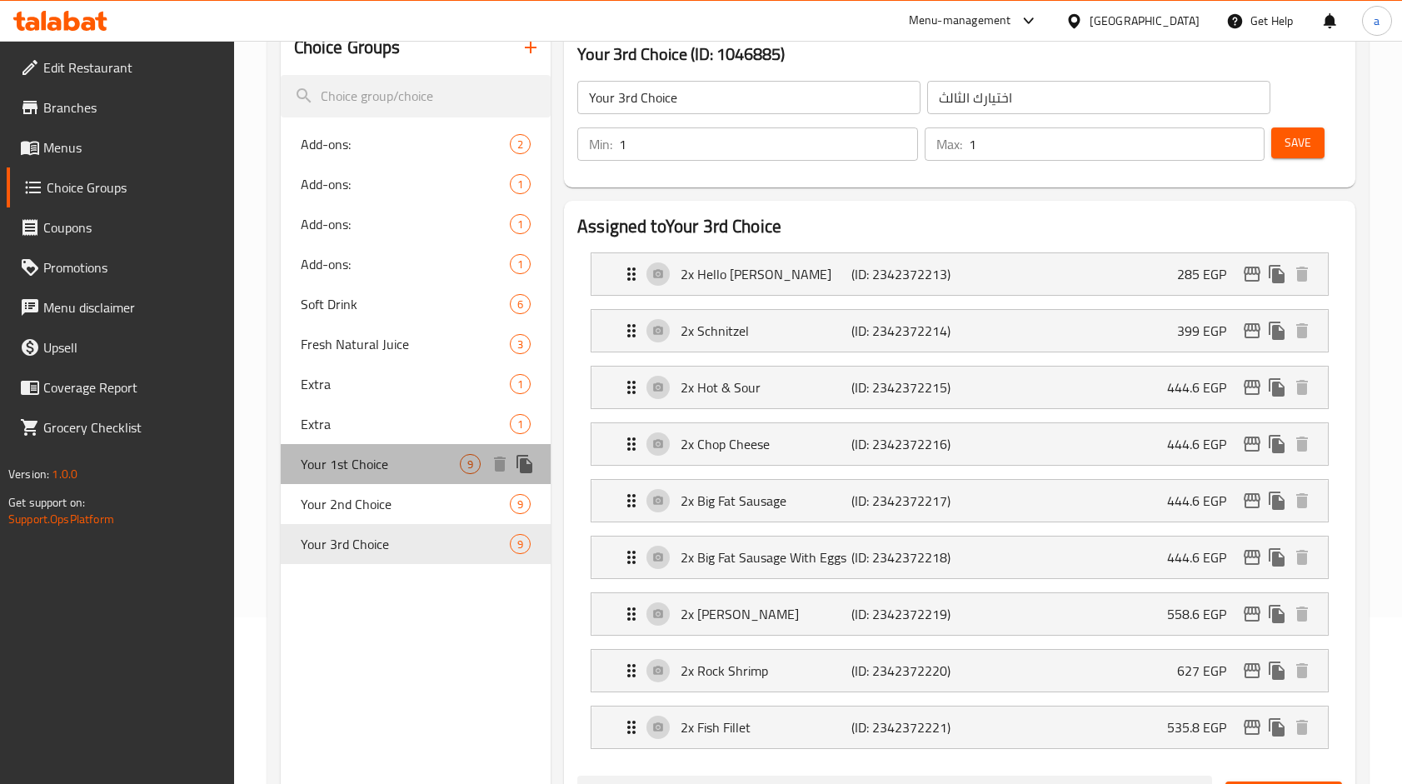
click at [363, 474] on span "Your 1st Choice" at bounding box center [380, 464] width 159 height 20
type input "Your 1st Choice"
type input "اختيارك الأول"
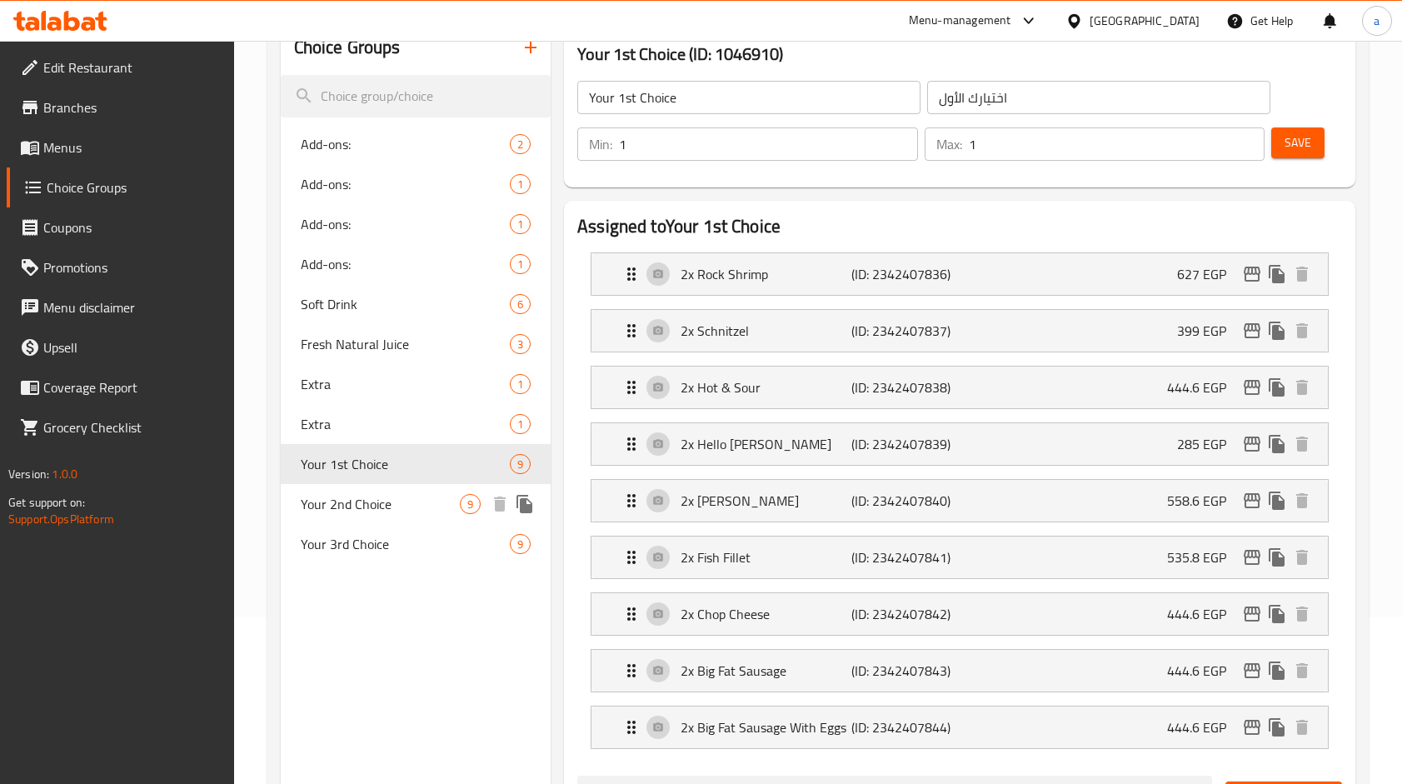
click at [343, 502] on span "Your 2nd Choice" at bounding box center [380, 504] width 159 height 20
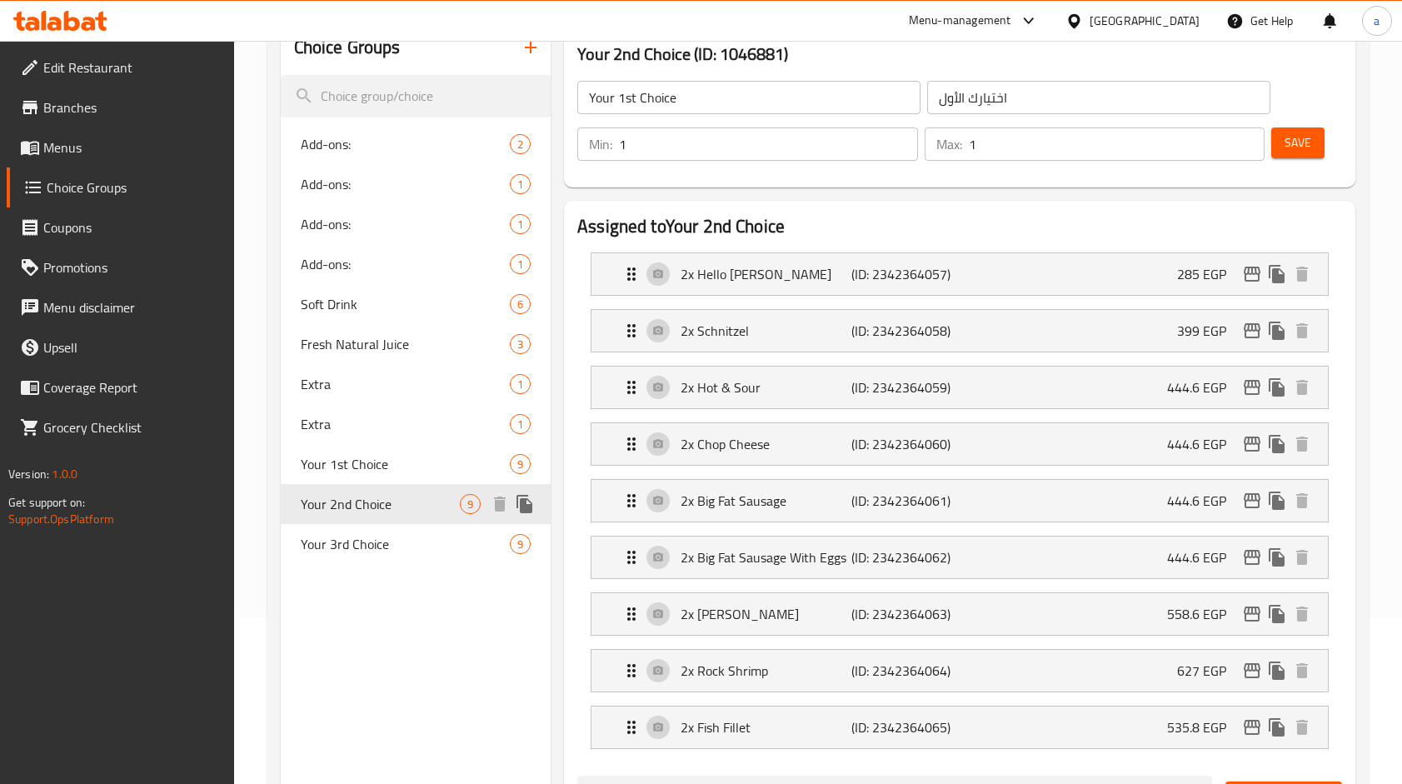
type input "Your 2nd Choice"
type input "اختيارك الثاني"
click at [347, 544] on span "Your 3rd Choice" at bounding box center [380, 544] width 159 height 20
type input "Your 3rd Choice"
type input "اختيارك الثالث"
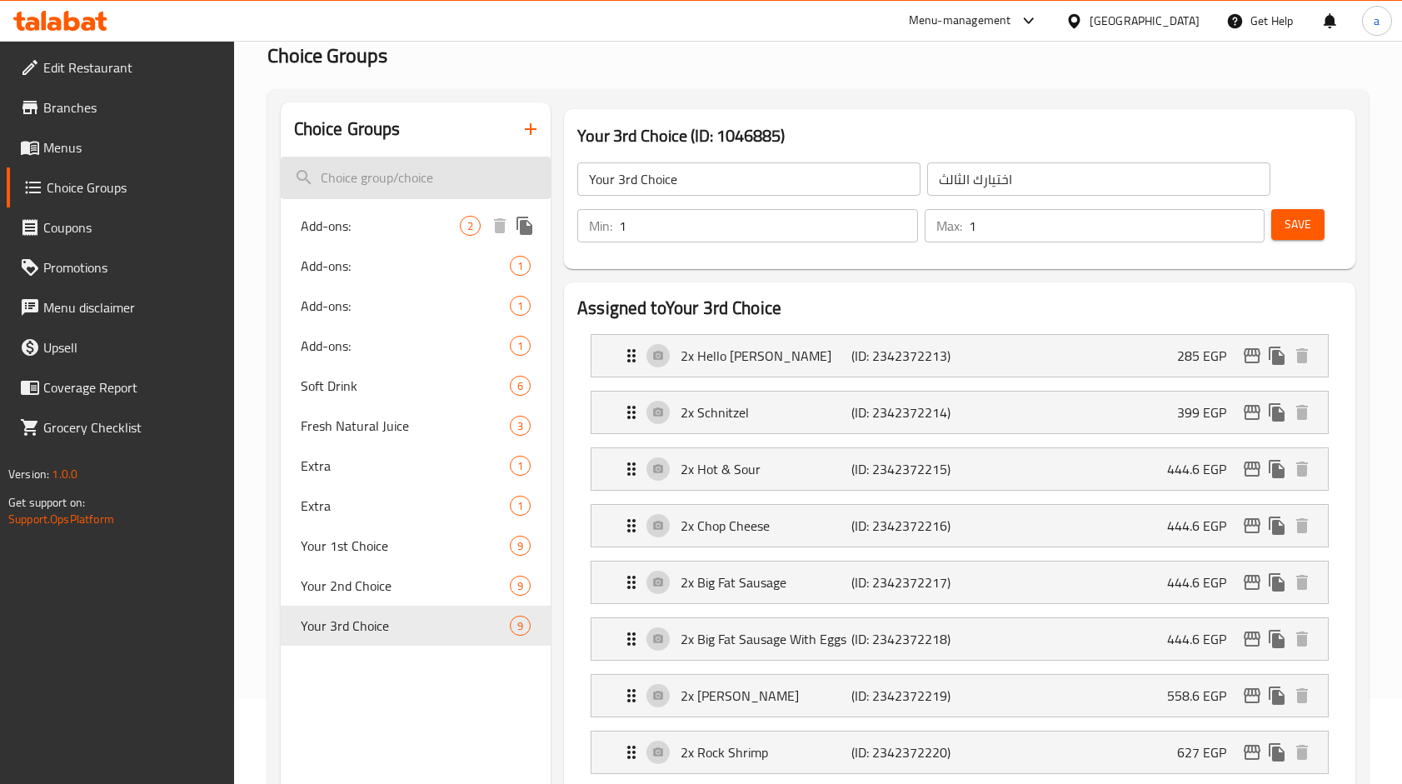
scroll to position [0, 0]
